Goal: Task Accomplishment & Management: Manage account settings

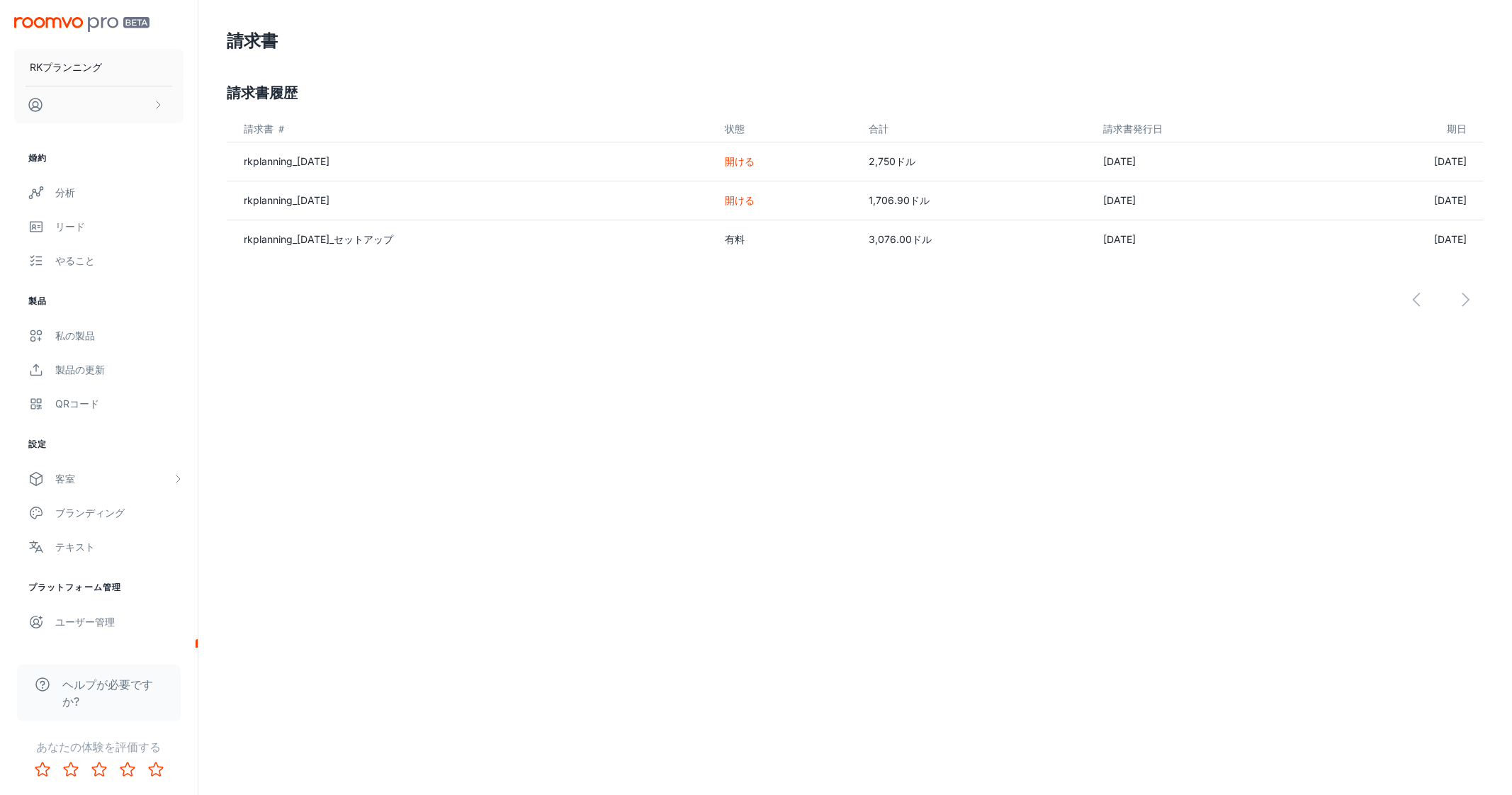
drag, startPoint x: 744, startPoint y: 381, endPoint x: 734, endPoint y: 384, distance: 10.4
click at [744, 381] on div "RKプランニング 婚約 分析 リード やること 製品 私の製品 製品の更新 QRコード 設定 客室 私の部屋 デザイナールーム カスタムルーム ブランディング…" at bounding box center [756, 398] width 1512 height 795
click at [127, 92] on button "スクロール可能なコンテンツ" at bounding box center [98, 105] width 169 height 37
click at [69, 620] on div at bounding box center [756, 398] width 1512 height 795
click at [73, 617] on font "ユーザー管理" at bounding box center [85, 622] width 59 height 12
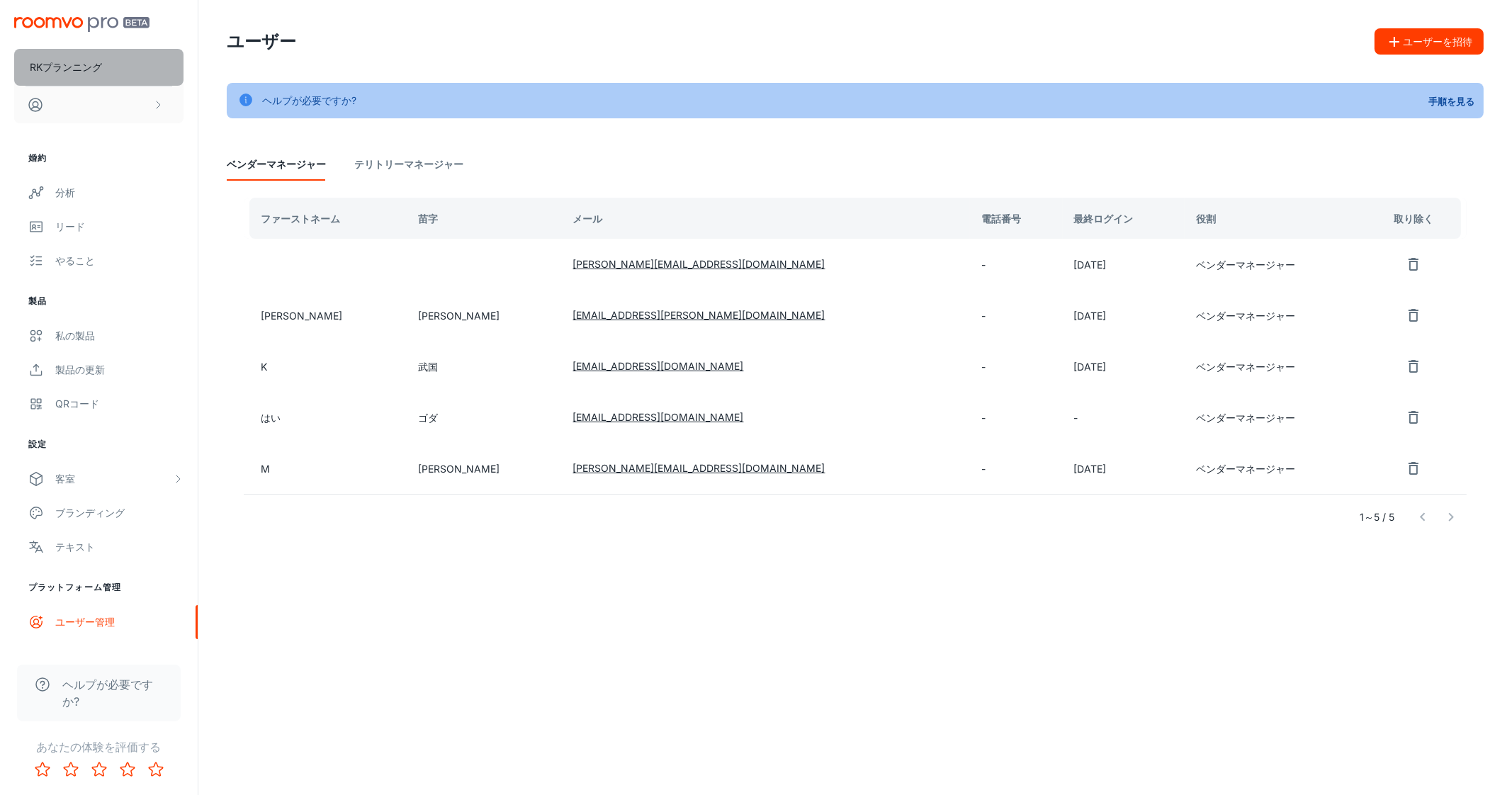
click at [74, 50] on button "RKプランニング" at bounding box center [98, 67] width 169 height 37
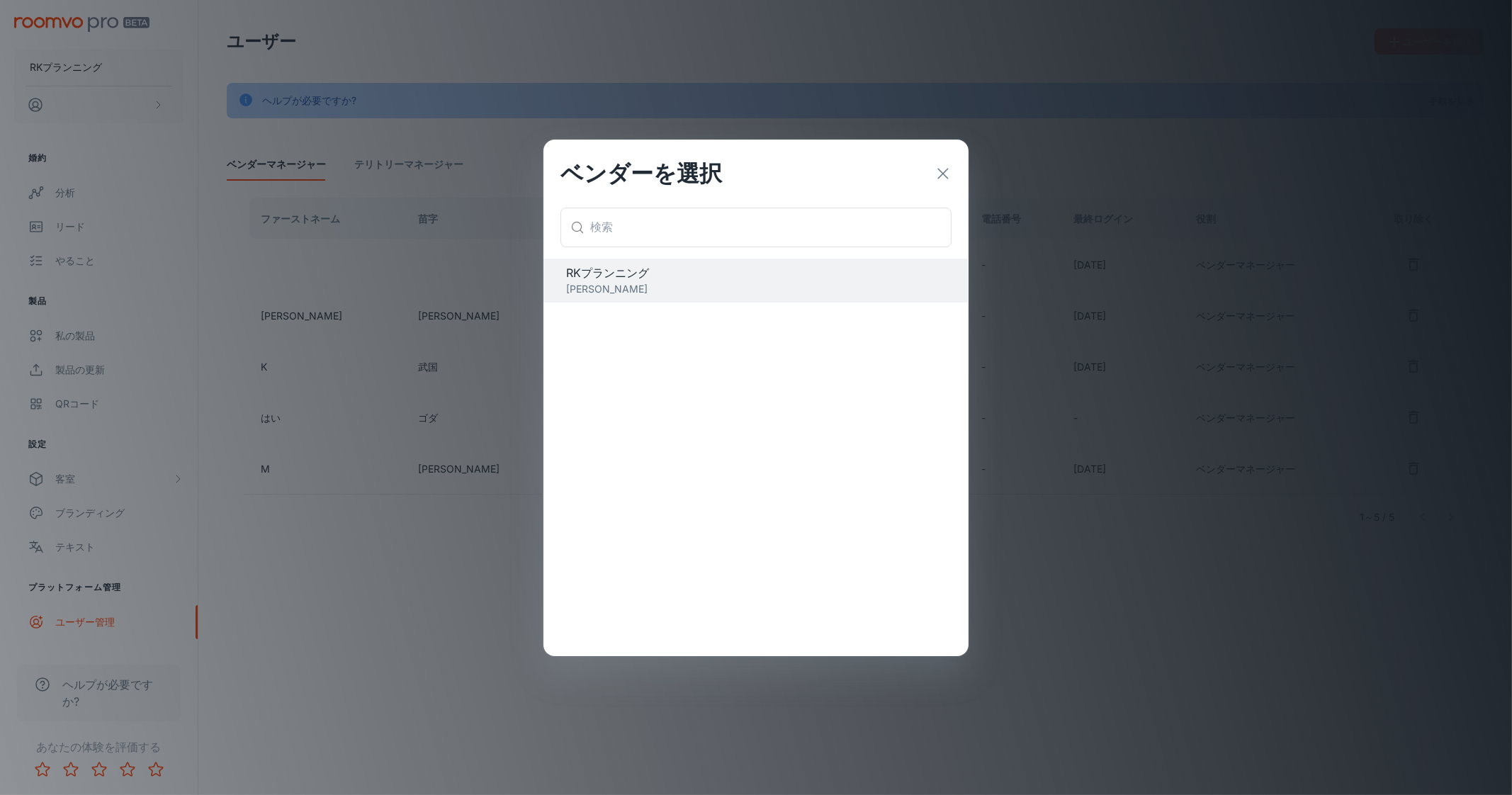
click at [627, 308] on div "RKプランニング ゆにゅうや" at bounding box center [756, 457] width 425 height 398
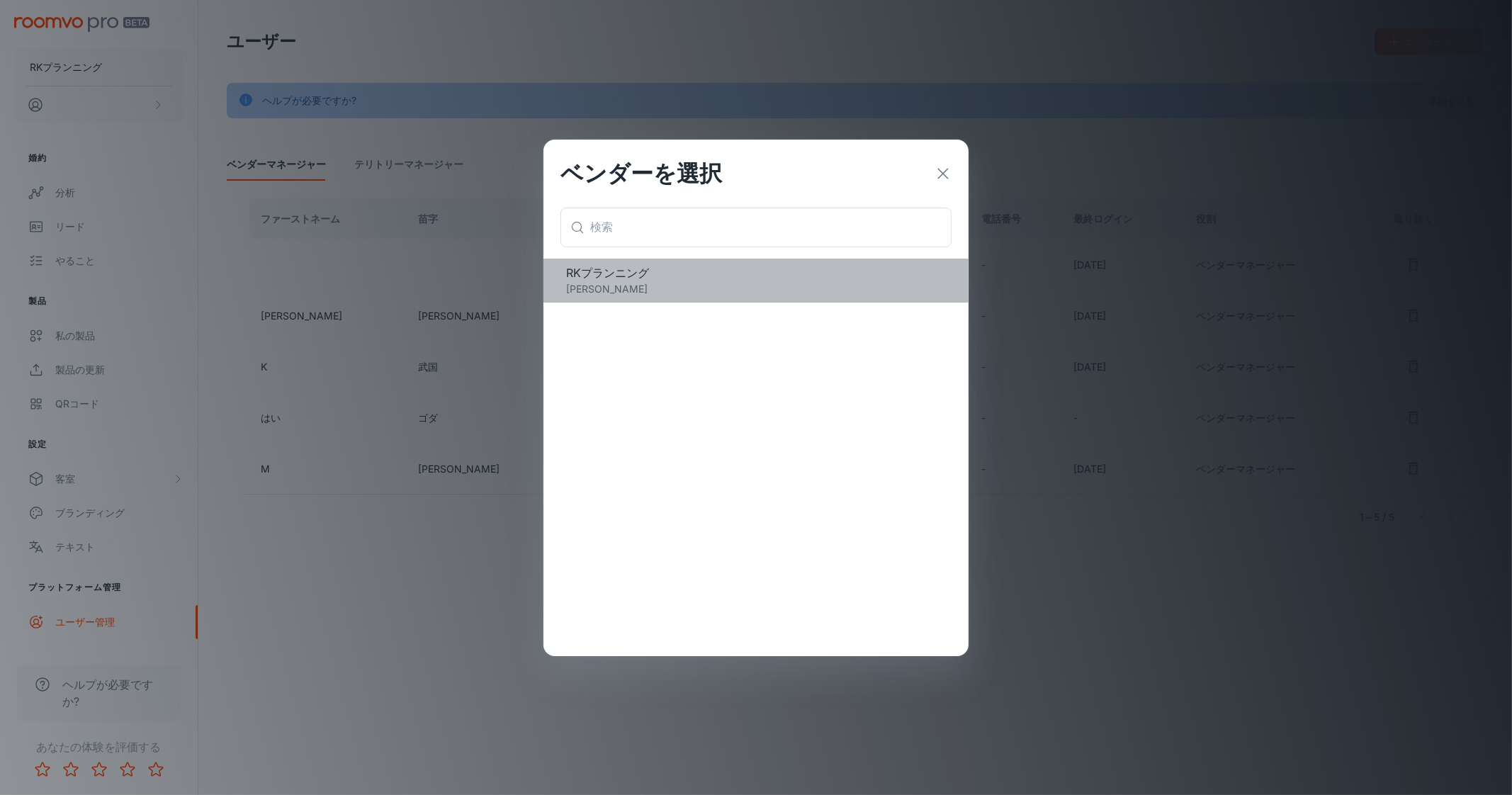
click at [612, 290] on font "[PERSON_NAME]" at bounding box center [607, 289] width 82 height 12
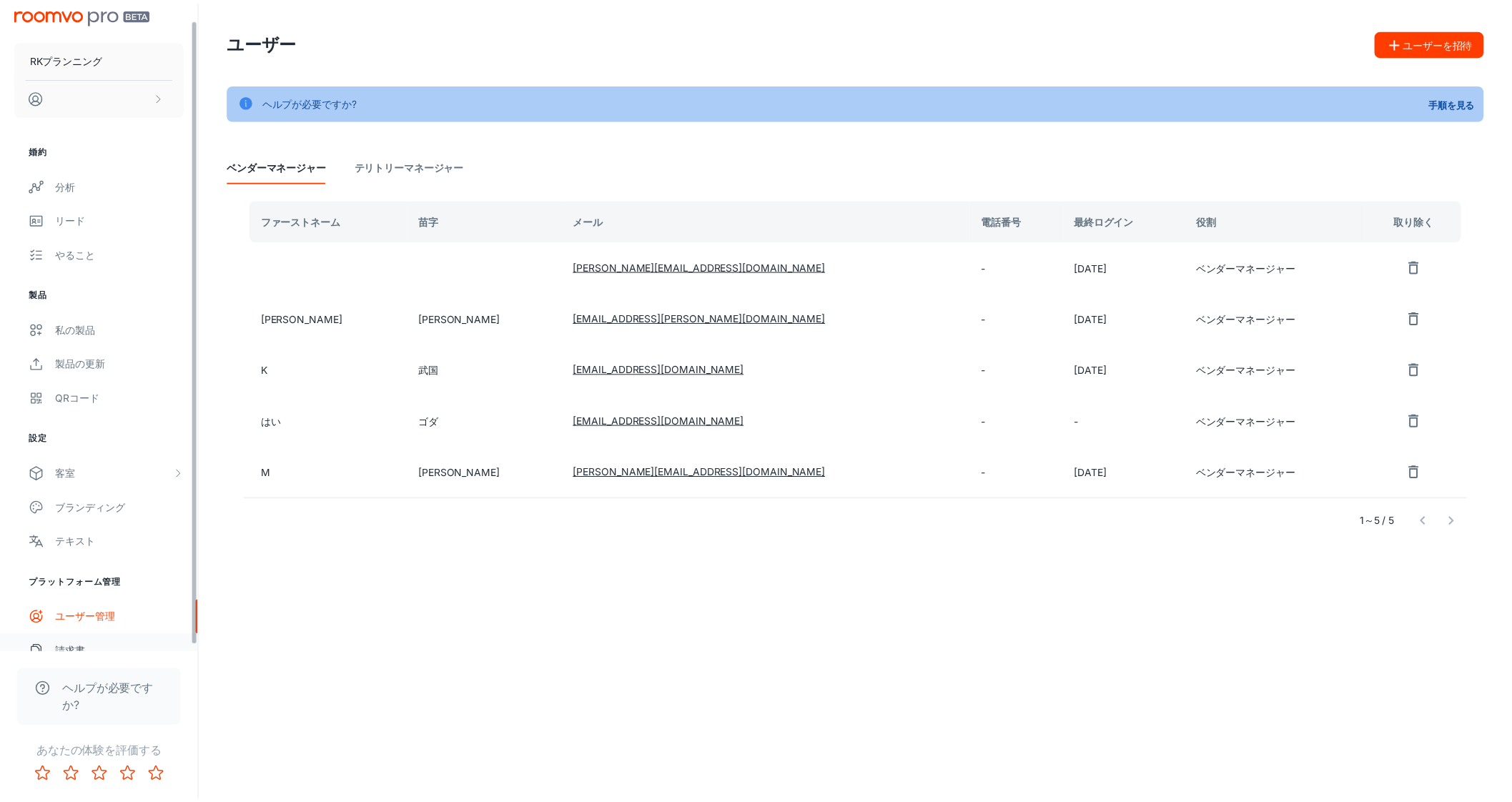
scroll to position [25, 0]
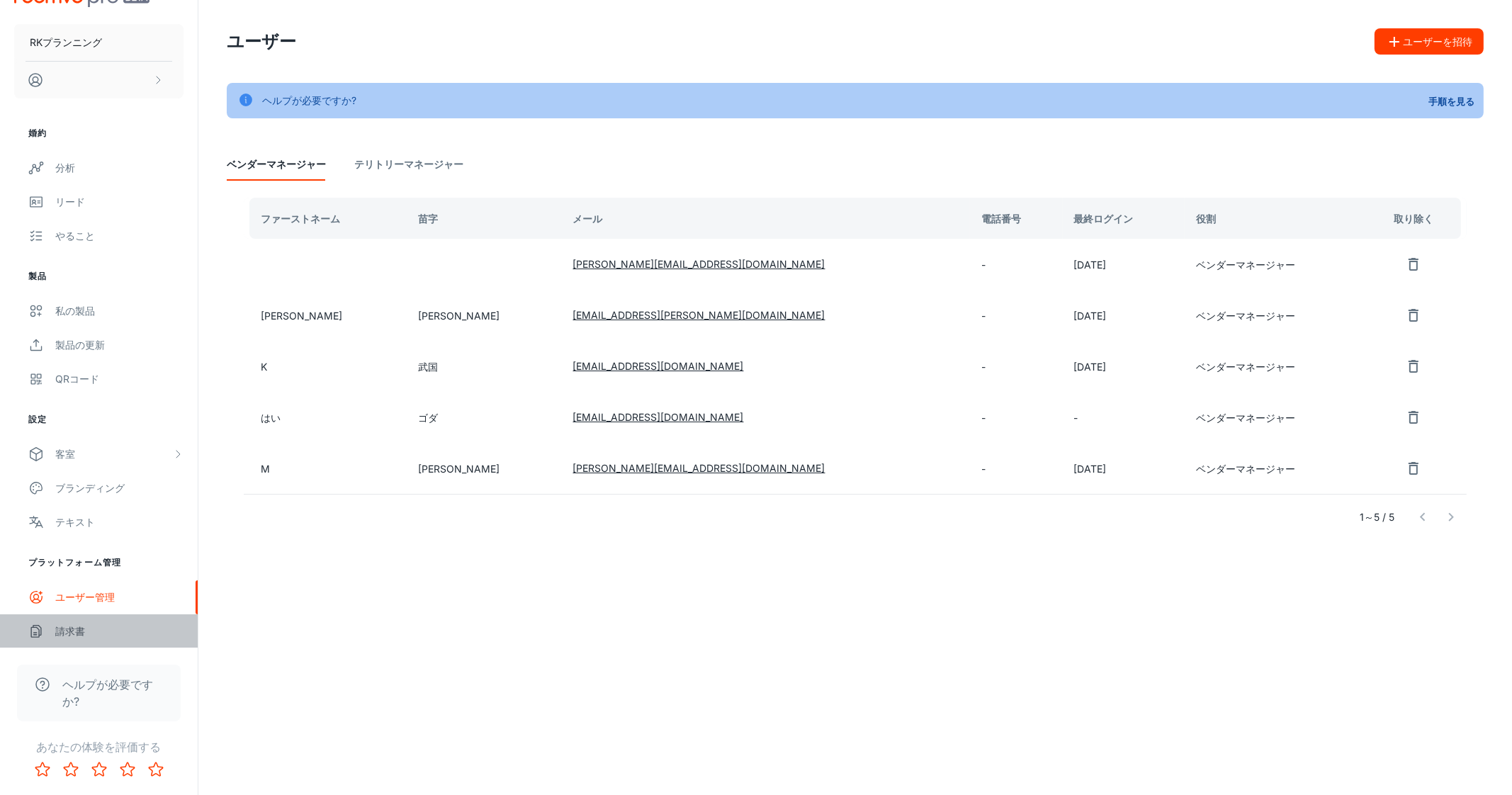
click at [83, 634] on font "請求書" at bounding box center [70, 631] width 30 height 12
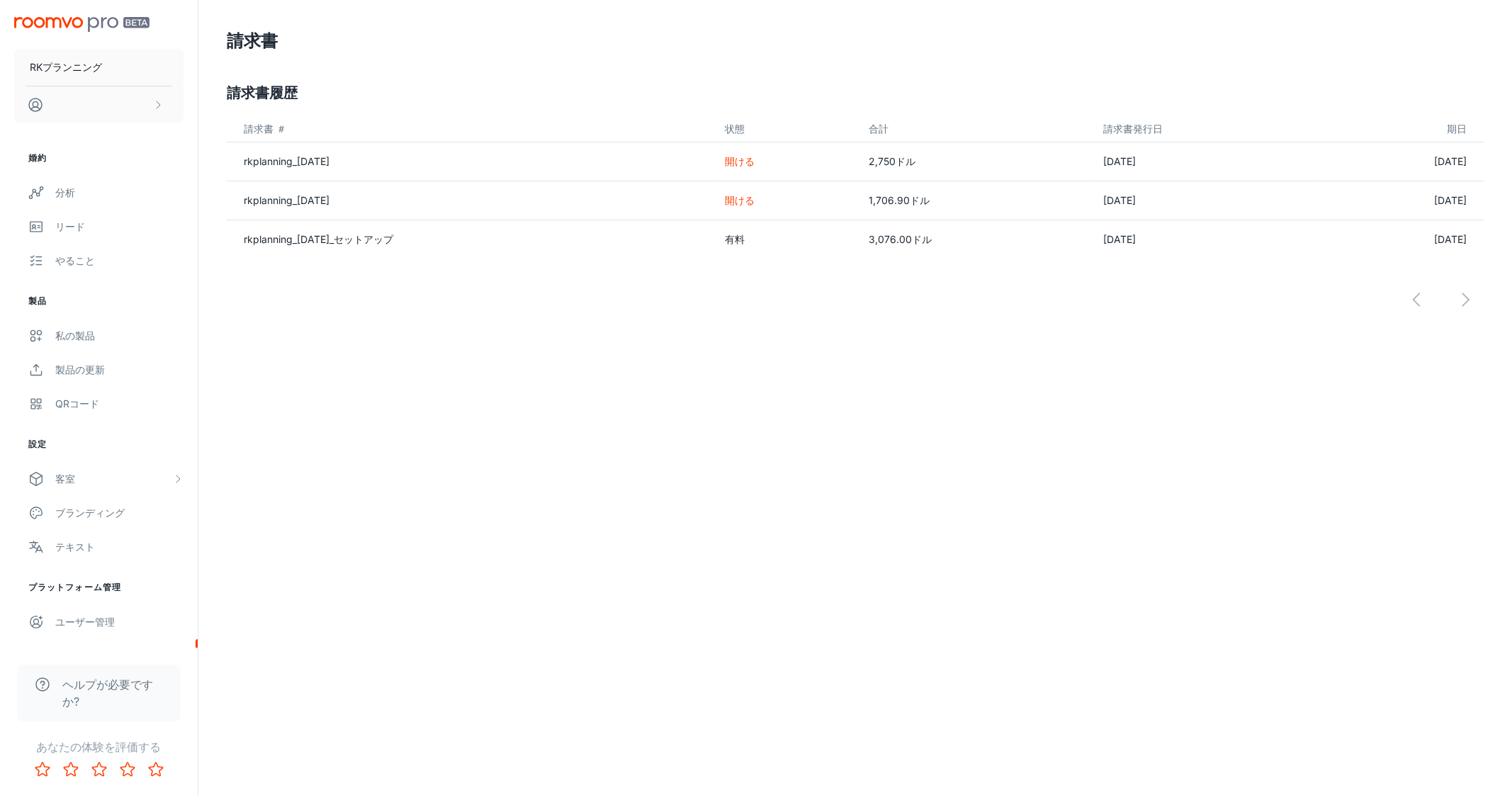
click at [793, 212] on td "開ける" at bounding box center [786, 200] width 144 height 39
click at [730, 197] on font "開ける" at bounding box center [739, 201] width 30 height 12
click at [725, 196] on font "開ける" at bounding box center [739, 201] width 30 height 12
click at [330, 204] on font "rkplanning_[DATE]" at bounding box center [286, 201] width 86 height 12
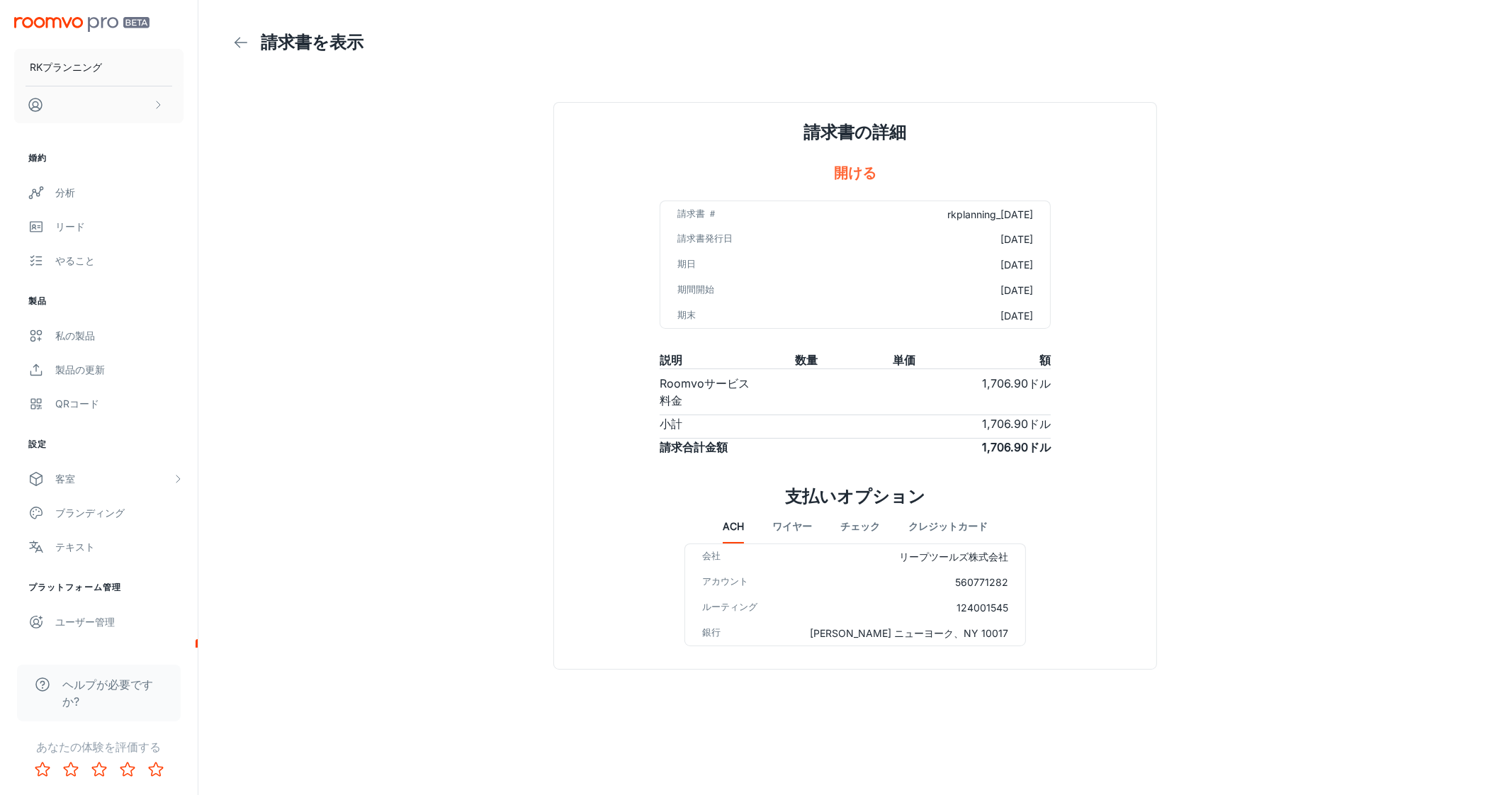
click at [932, 529] on font "クレジットカード" at bounding box center [948, 527] width 79 height 12
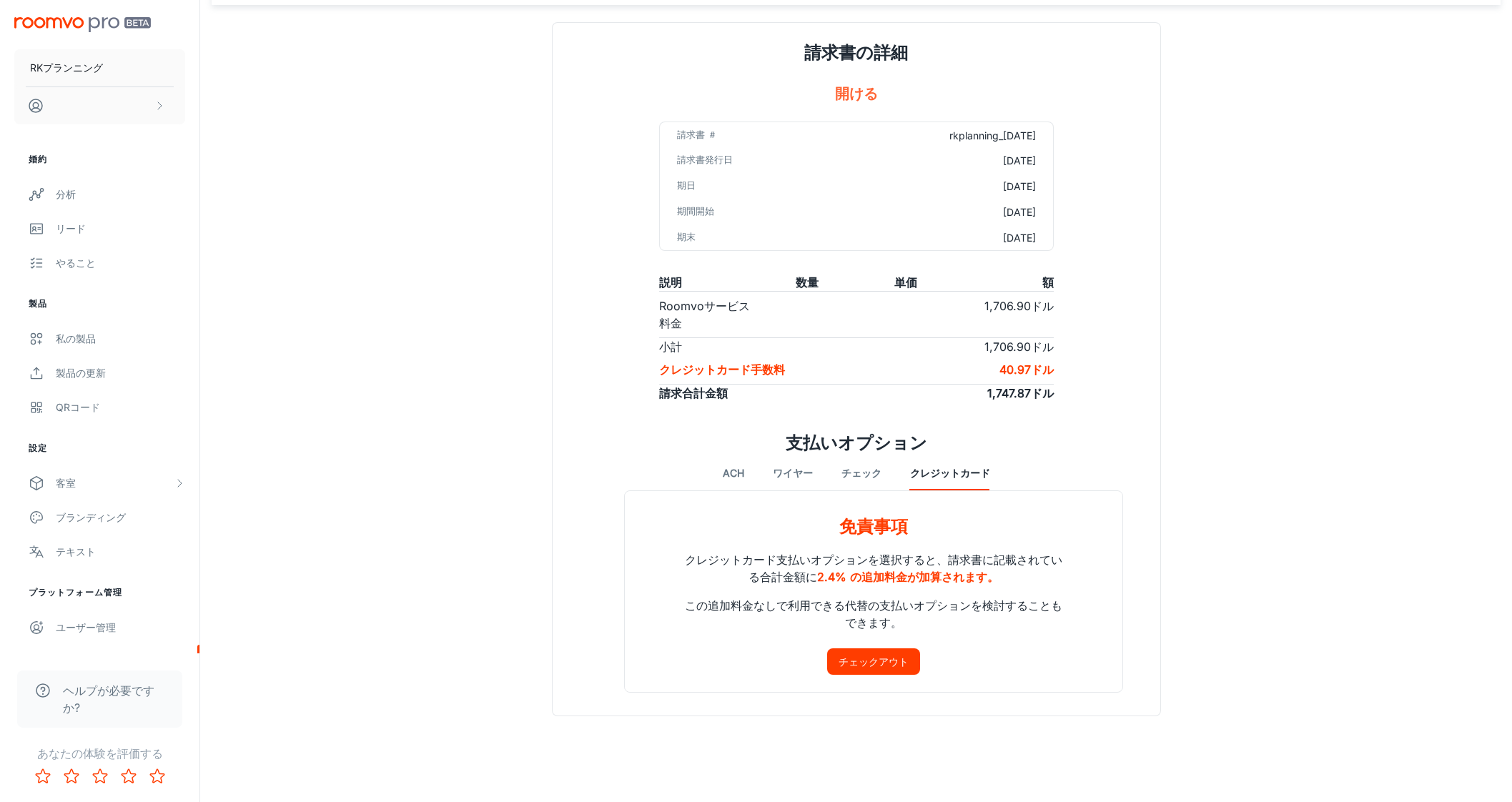
scroll to position [83, 0]
